Goal: Task Accomplishment & Management: Use online tool/utility

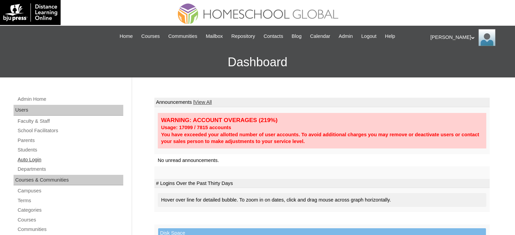
click at [33, 160] on link "Auto Login" at bounding box center [70, 160] width 106 height 8
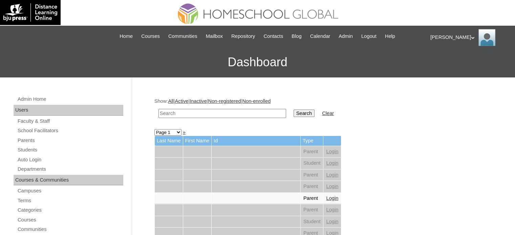
click at [206, 115] on input "text" at bounding box center [222, 113] width 128 height 9
paste input "MHP00364-TECHPH2022"
type input "MHP00364-TECHPH2022"
click at [294, 115] on input "Search" at bounding box center [304, 113] width 21 height 7
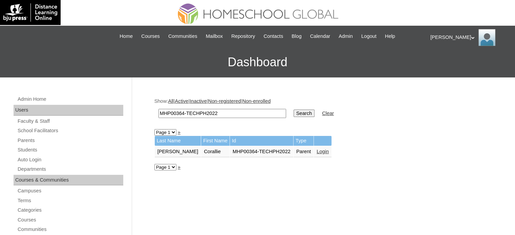
click at [317, 152] on link "Login" at bounding box center [323, 151] width 12 height 5
